Goal: Task Accomplishment & Management: Manage account settings

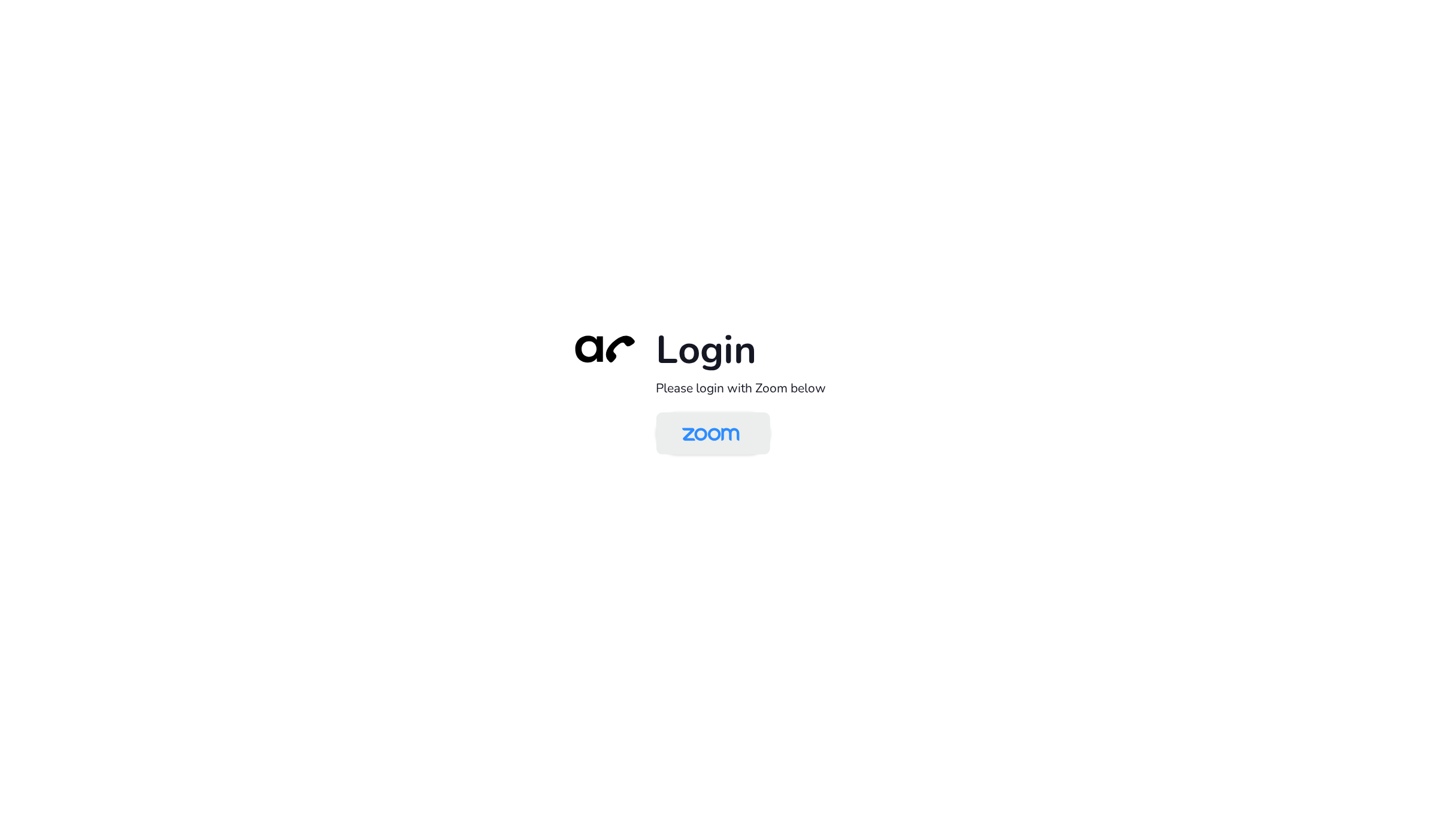
click at [717, 445] on img at bounding box center [711, 435] width 82 height 39
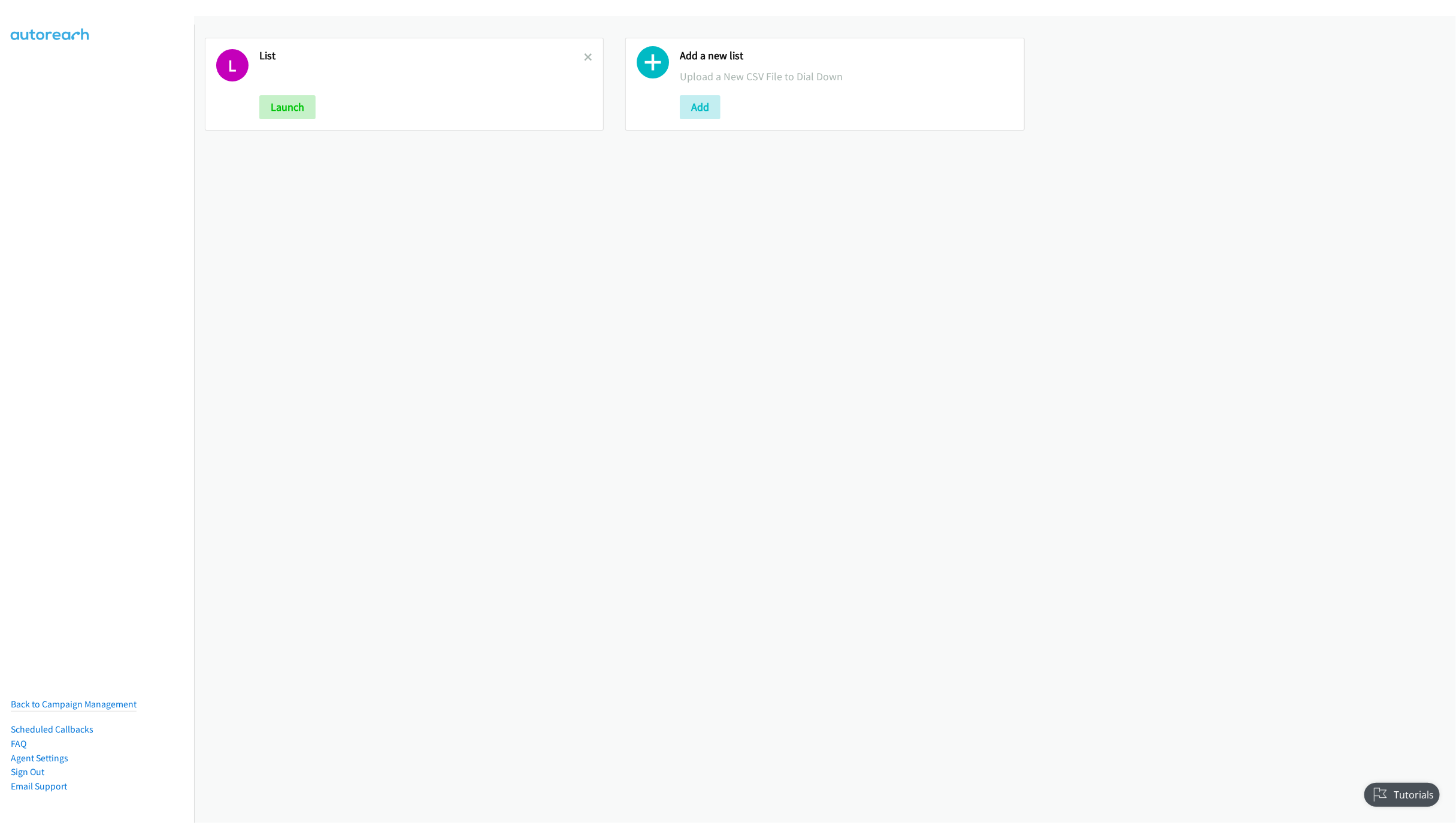
click at [588, 56] on div "L List Launch" at bounding box center [405, 84] width 399 height 93
click at [584, 56] on icon at bounding box center [588, 58] width 9 height 9
